Goal: Information Seeking & Learning: Find specific fact

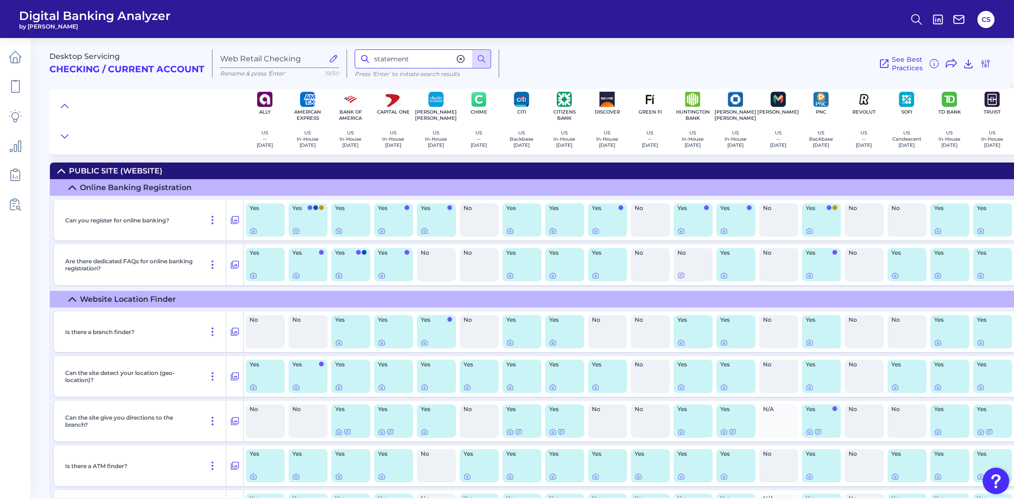
click at [402, 60] on input "statement" at bounding box center [423, 58] width 136 height 19
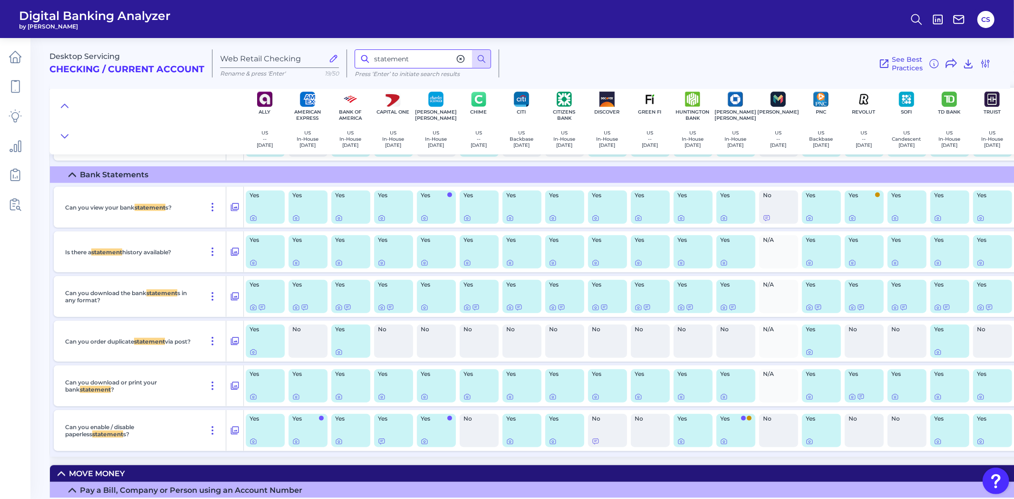
click at [402, 60] on input "statement" at bounding box center [423, 58] width 136 height 19
type input "statemebnt"
click at [402, 60] on input "statemebnt" at bounding box center [423, 58] width 136 height 19
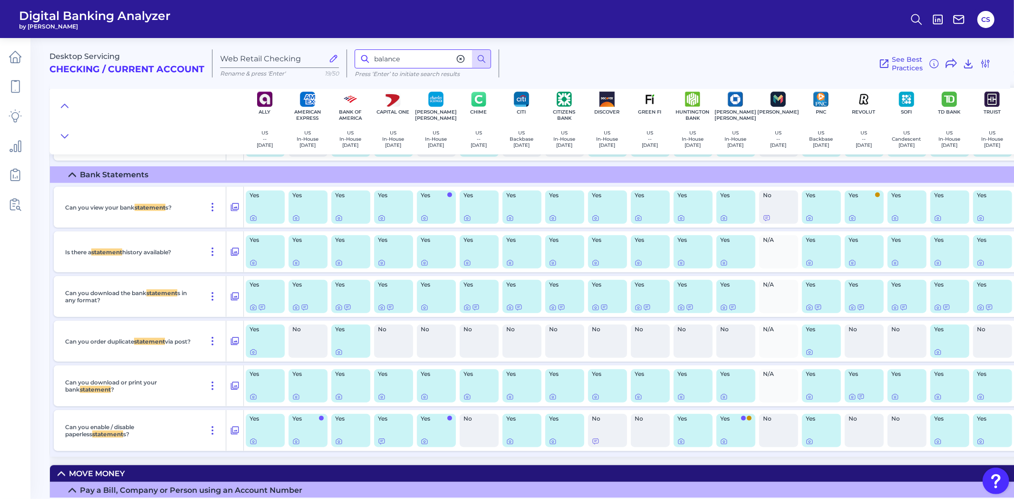
type input "balance"
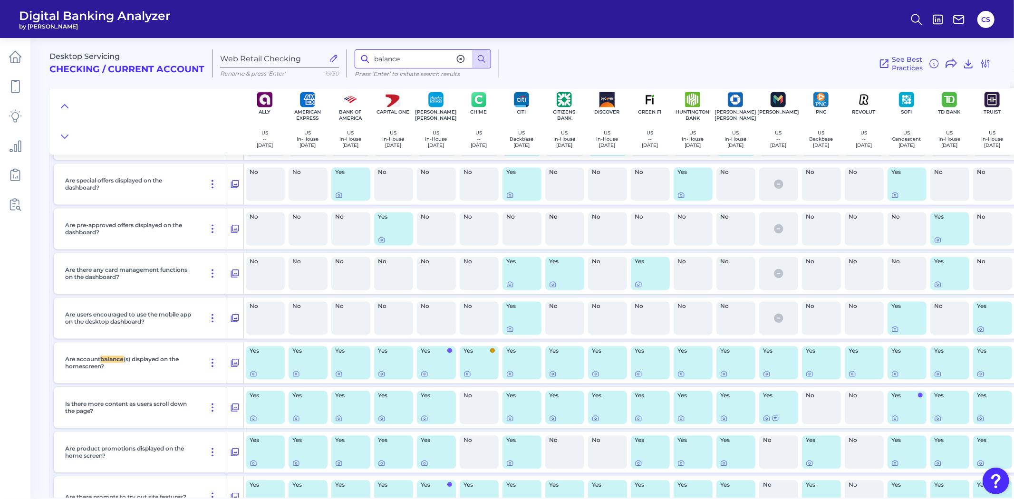
scroll to position [1670, 0]
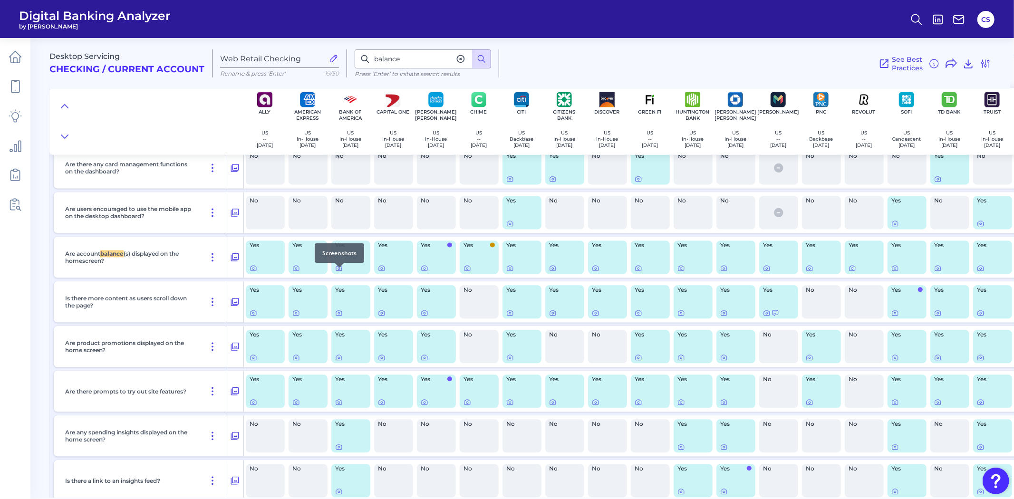
click at [341, 271] on icon at bounding box center [339, 268] width 6 height 5
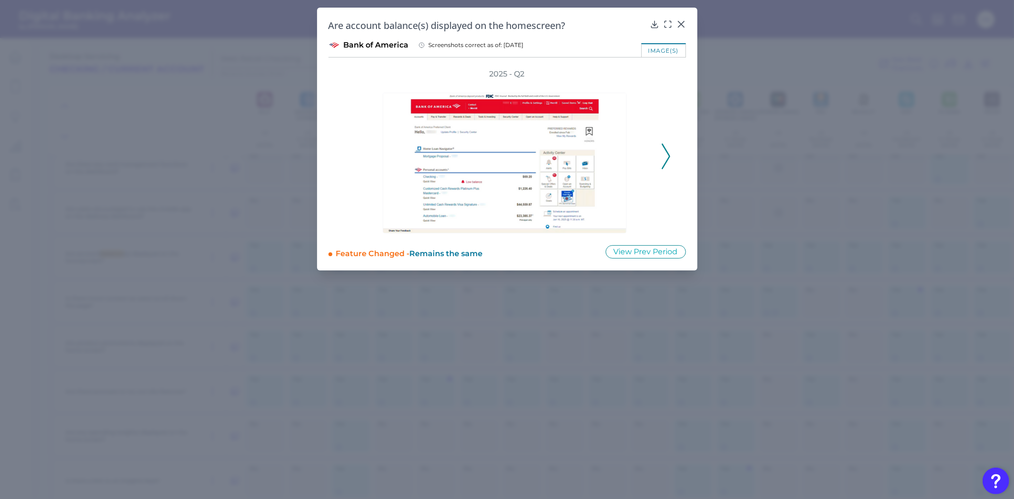
drag, startPoint x: 363, startPoint y: 381, endPoint x: 363, endPoint y: 377, distance: 4.8
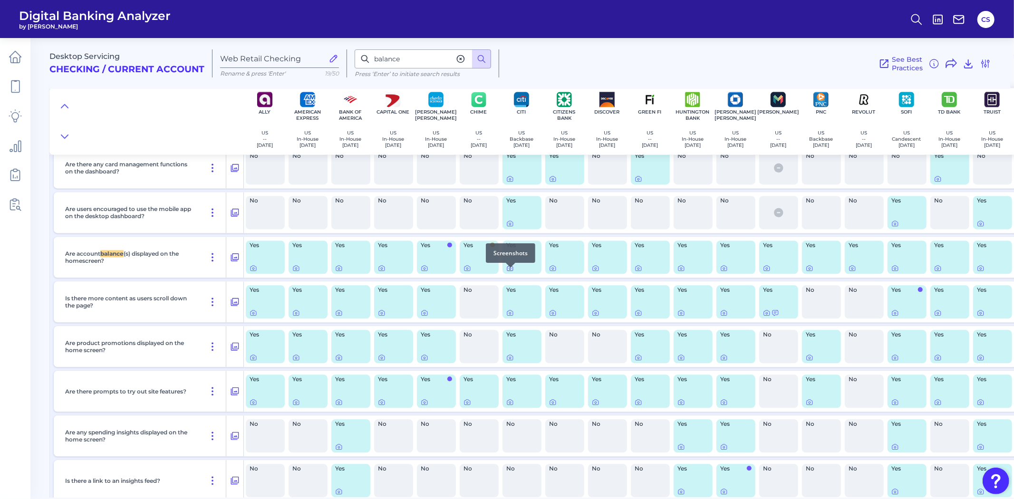
click at [510, 272] on icon at bounding box center [511, 268] width 8 height 8
click at [894, 272] on icon at bounding box center [896, 268] width 8 height 8
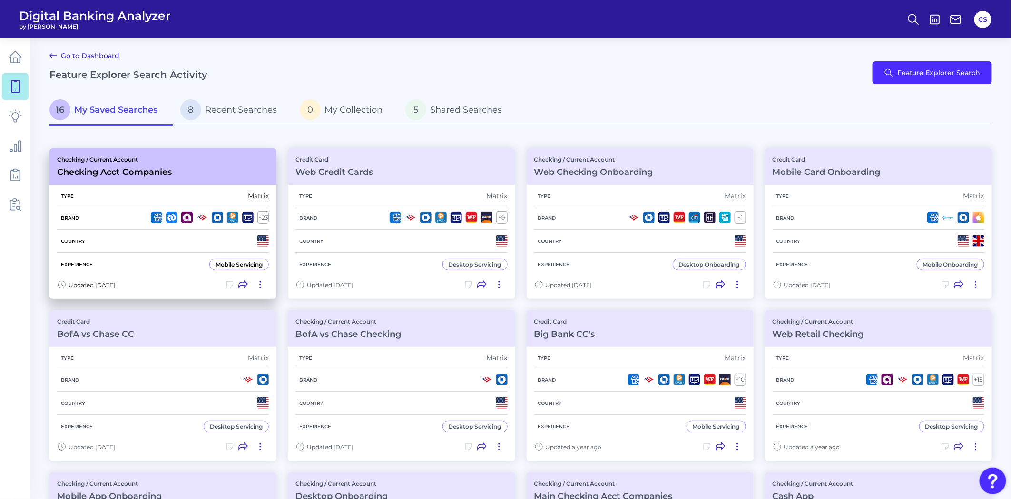
click at [100, 230] on div "Country" at bounding box center [163, 241] width 212 height 23
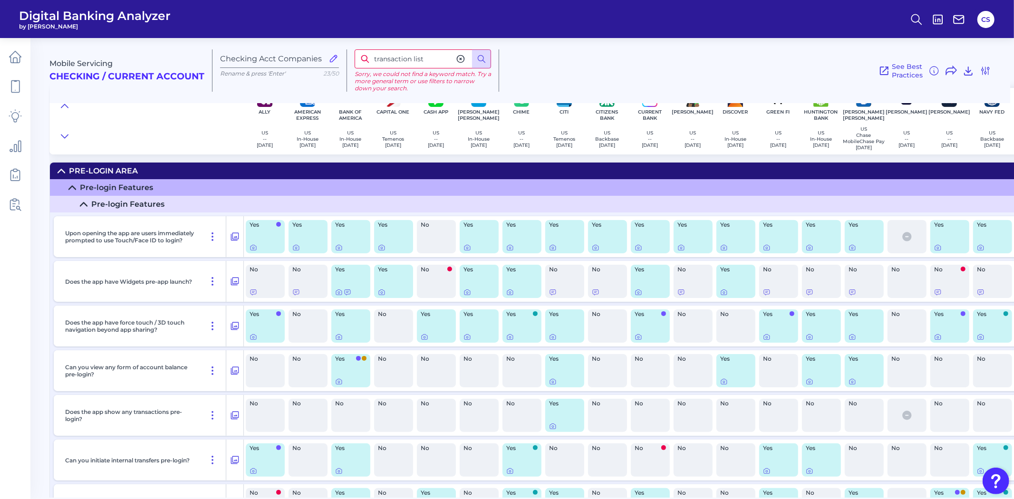
click at [433, 55] on input "transaction list" at bounding box center [423, 58] width 136 height 19
type input "transaction"
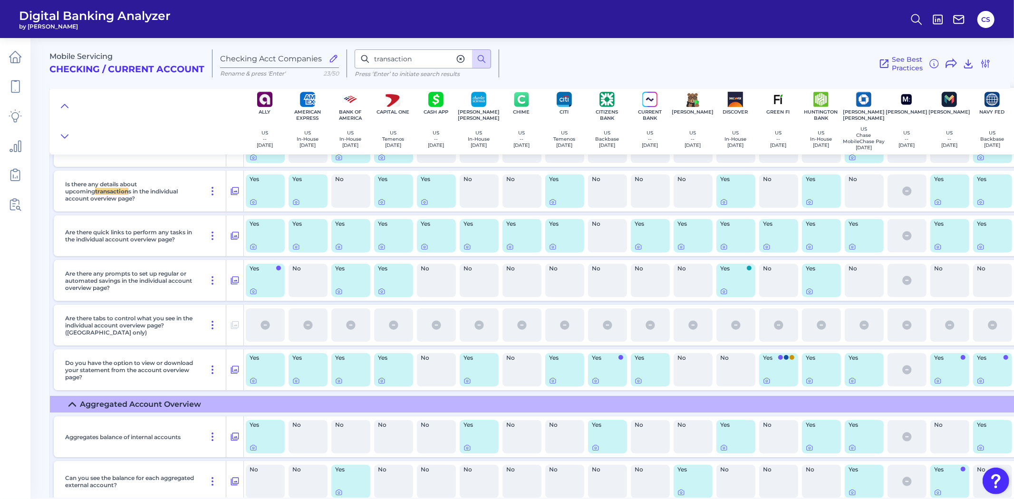
scroll to position [3061, 0]
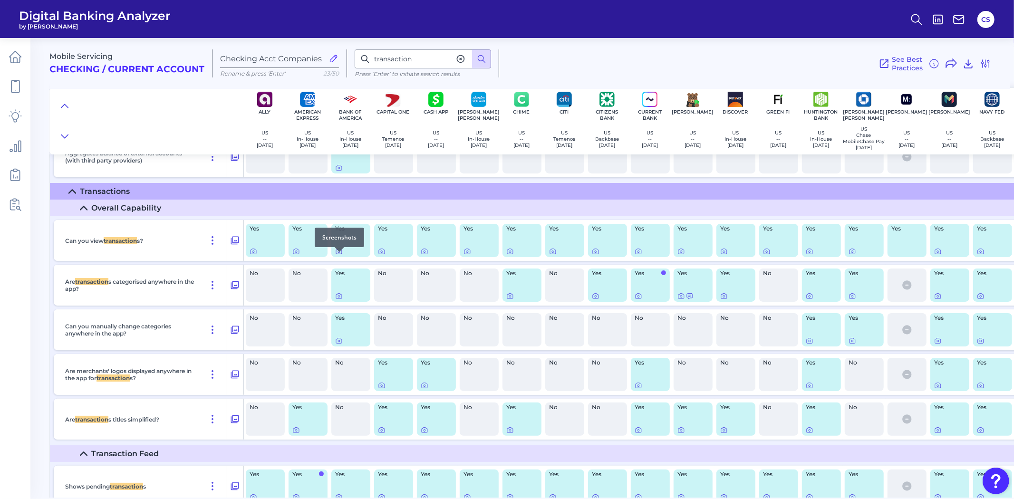
click at [338, 254] on icon at bounding box center [339, 251] width 6 height 5
click at [381, 255] on icon at bounding box center [382, 252] width 8 height 8
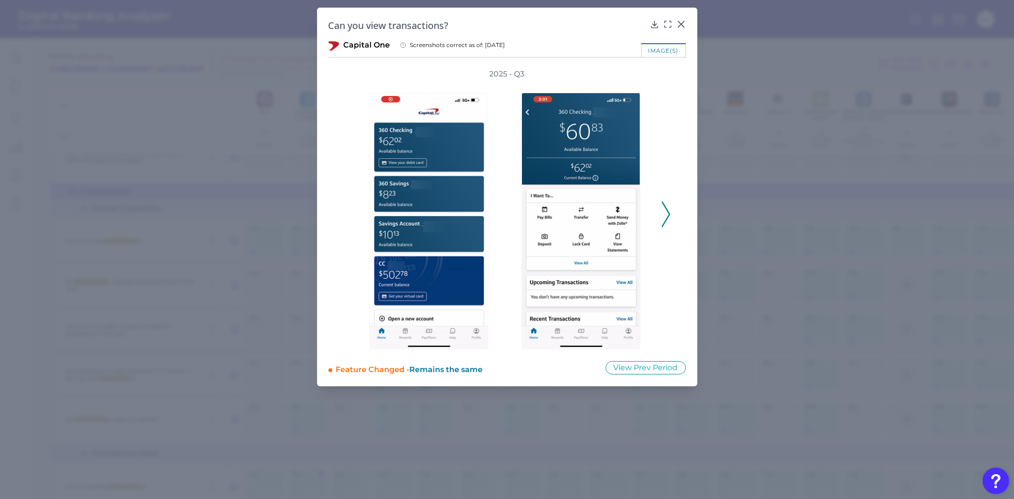
click at [668, 210] on polyline at bounding box center [666, 214] width 7 height 24
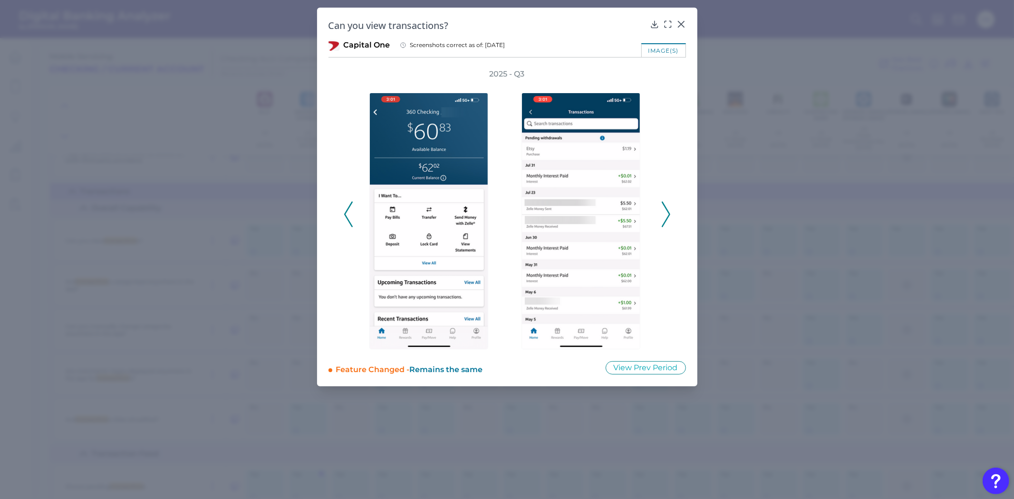
click at [660, 212] on div "2025 - Q3" at bounding box center [507, 209] width 327 height 281
click at [665, 214] on icon at bounding box center [666, 215] width 9 height 26
